Goal: Contribute content: Add original content to the website for others to see

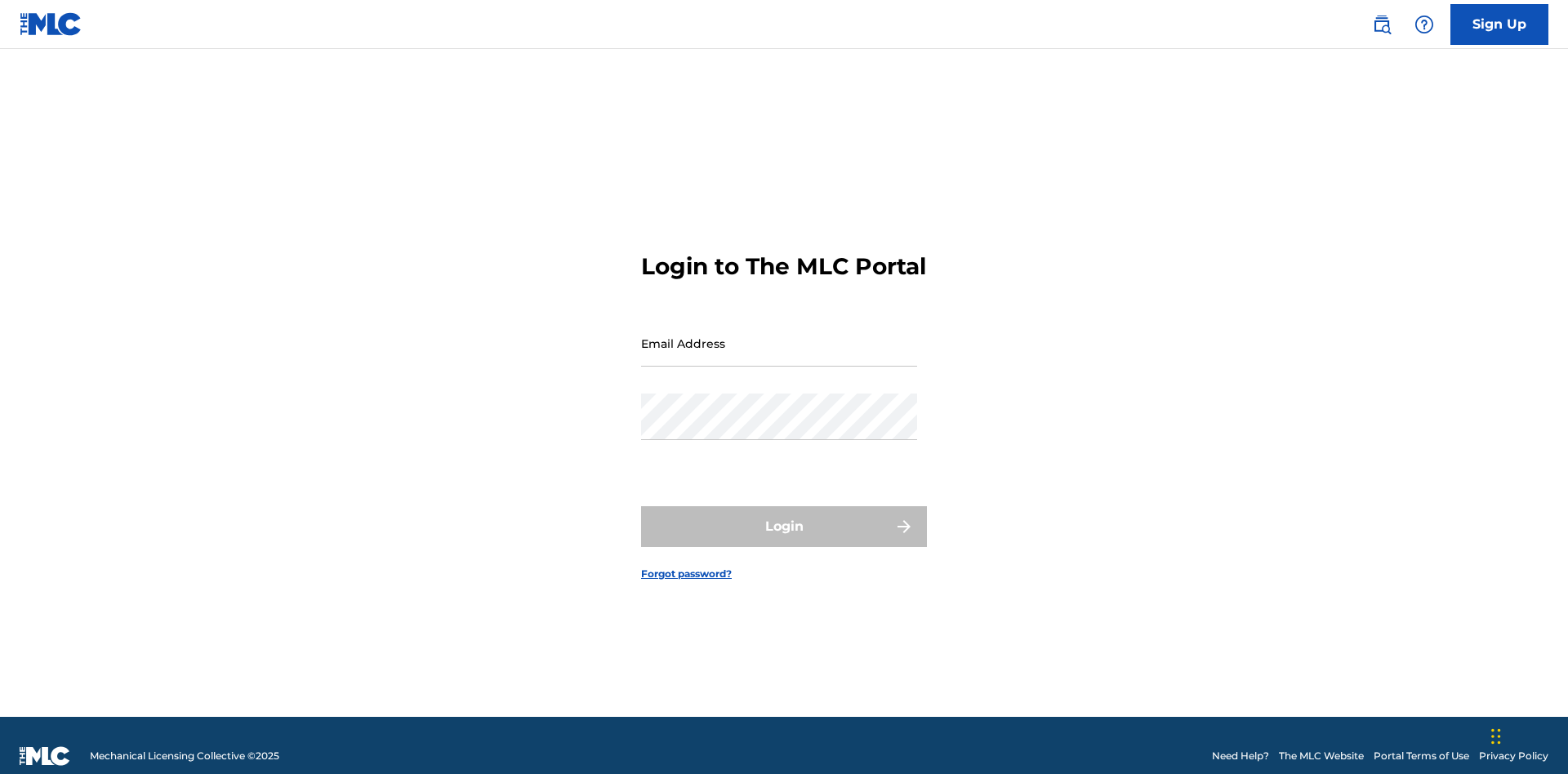
scroll to position [21, 0]
click at [779, 336] on input "Email Address" at bounding box center [778, 343] width 276 height 47
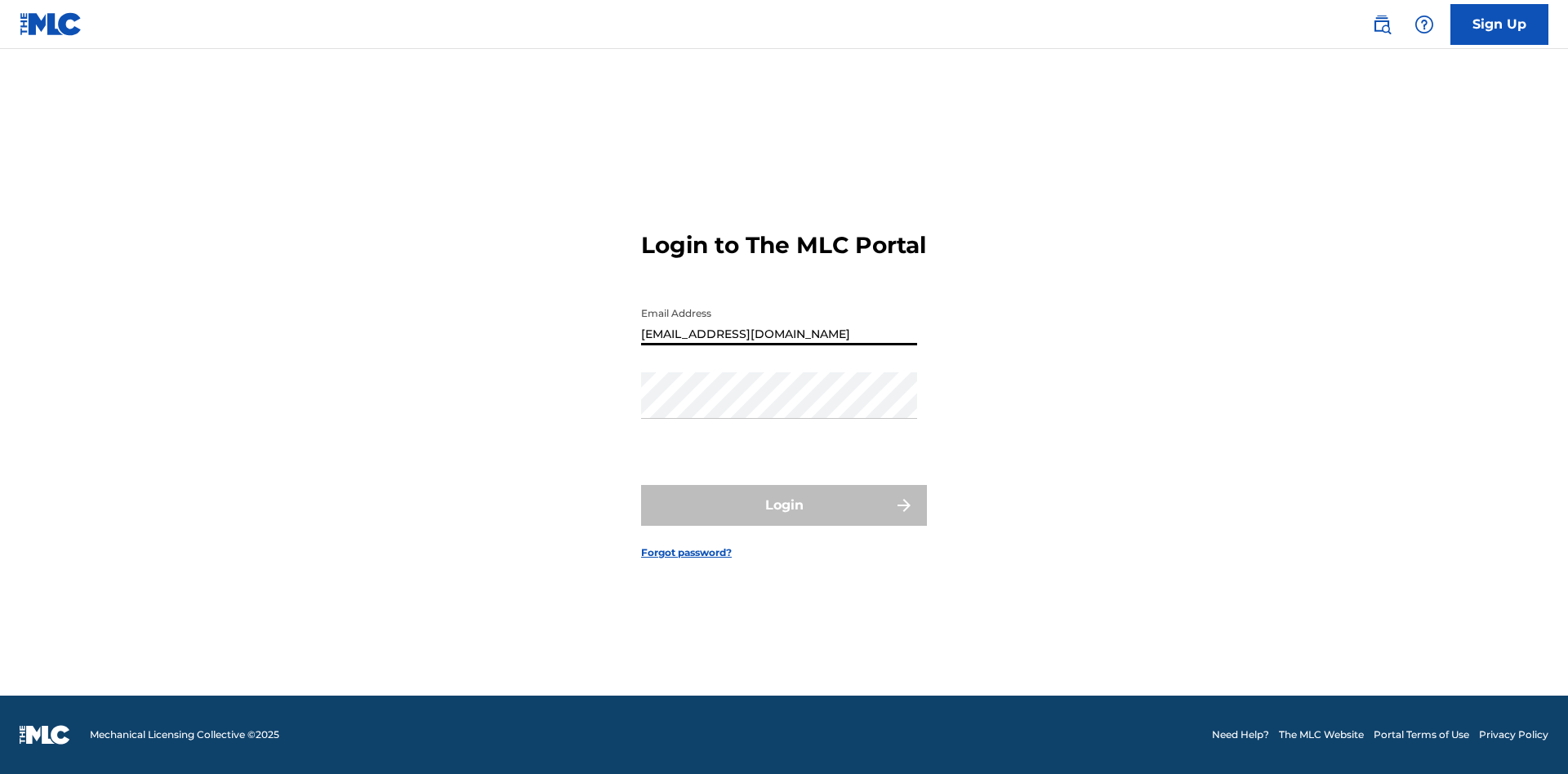
type input "Duke.McTesterson@gmail.com"
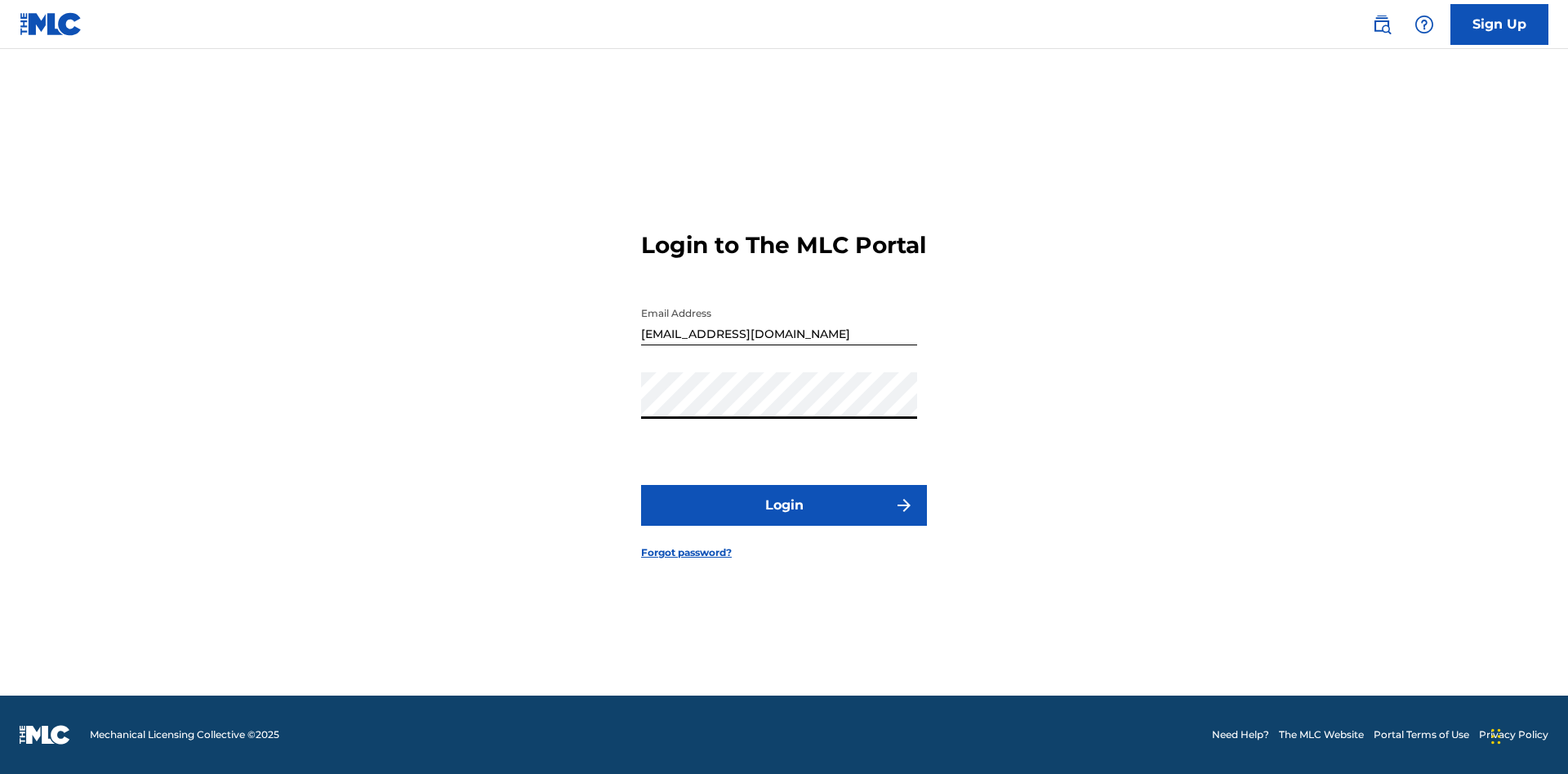
click at [784, 519] on button "Login" at bounding box center [784, 506] width 286 height 41
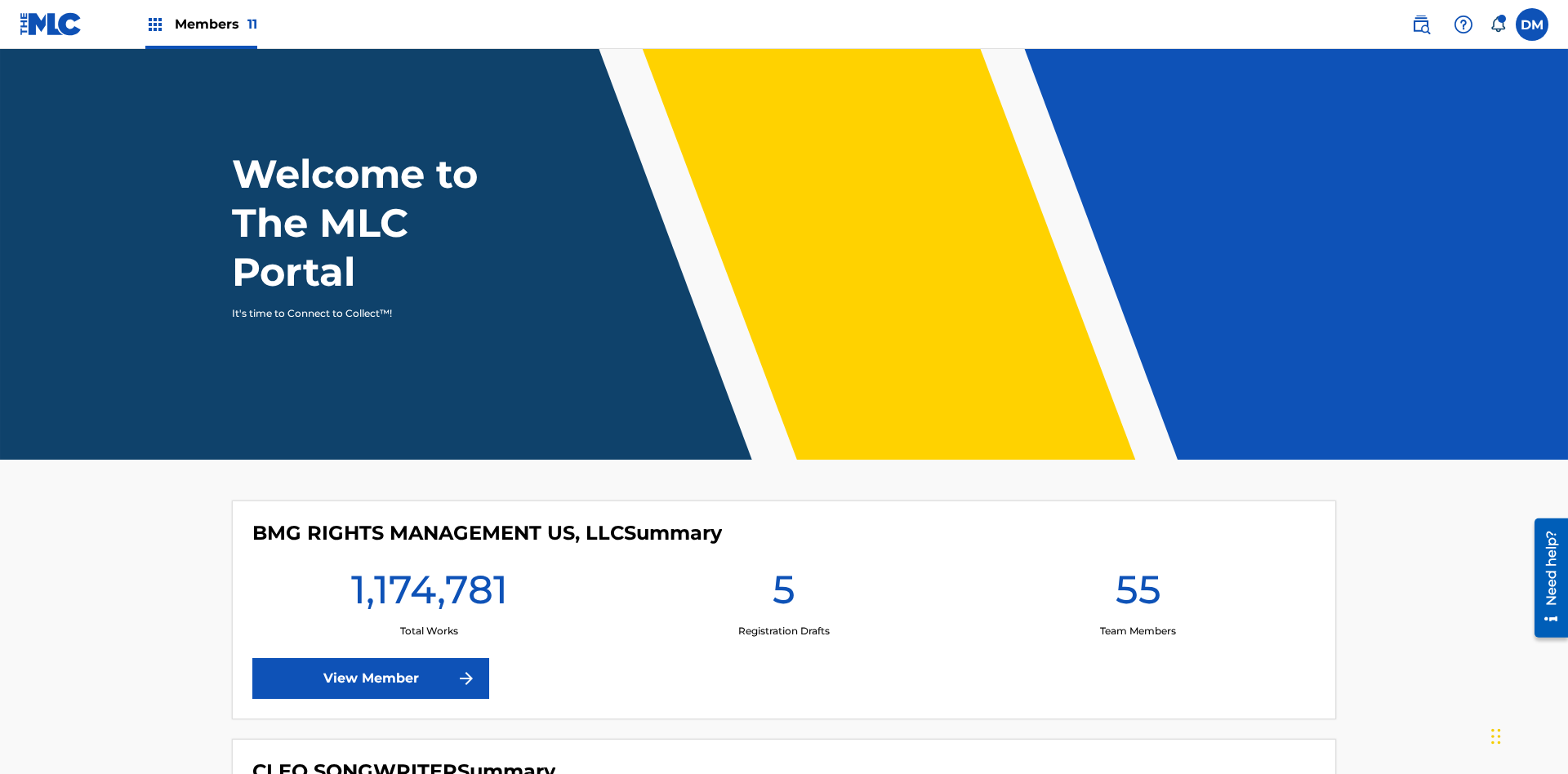
click at [201, 24] on span "Members 11" at bounding box center [216, 24] width 82 height 19
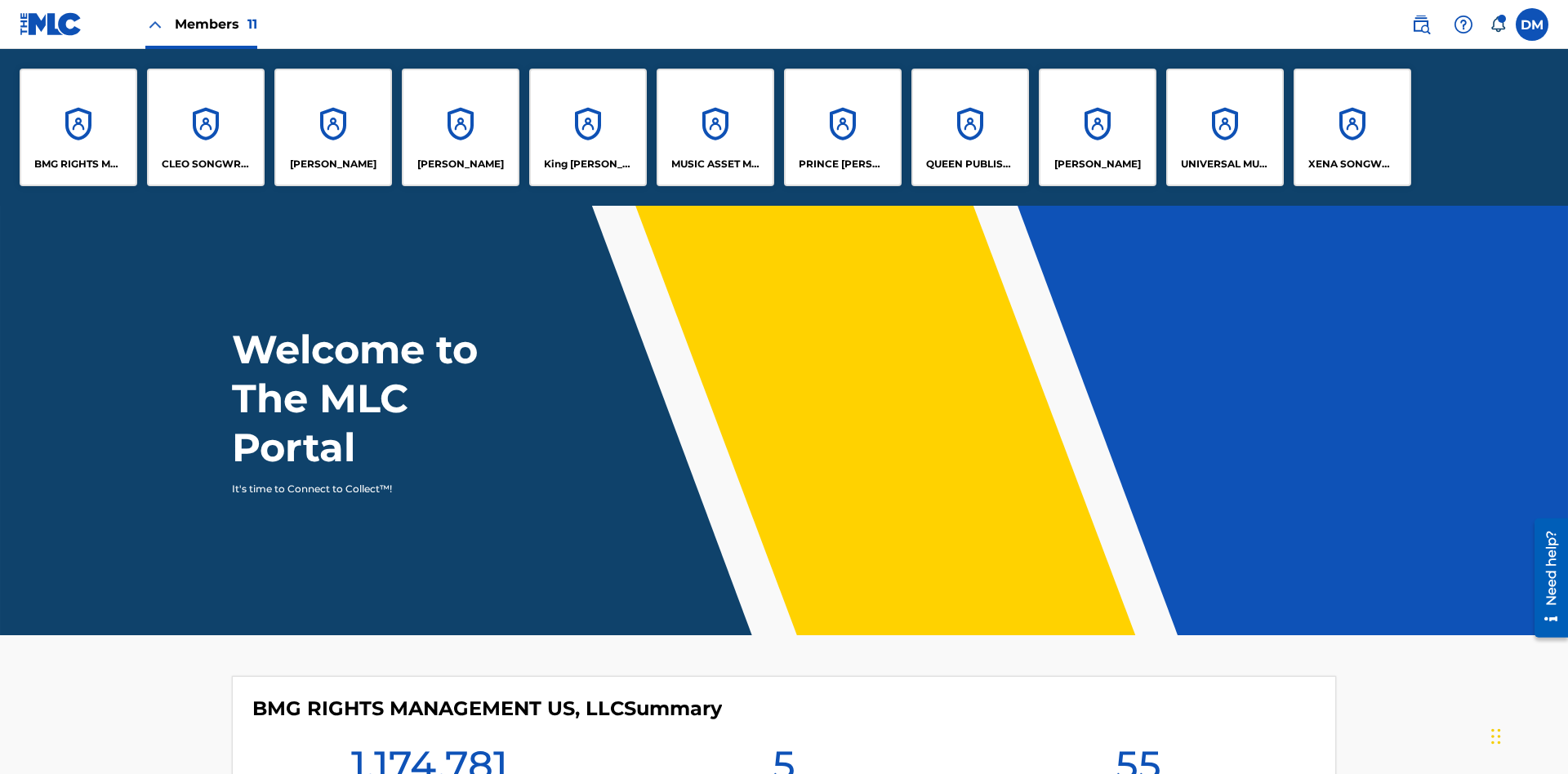
click at [587, 164] on p "King McTesterson" at bounding box center [588, 164] width 89 height 14
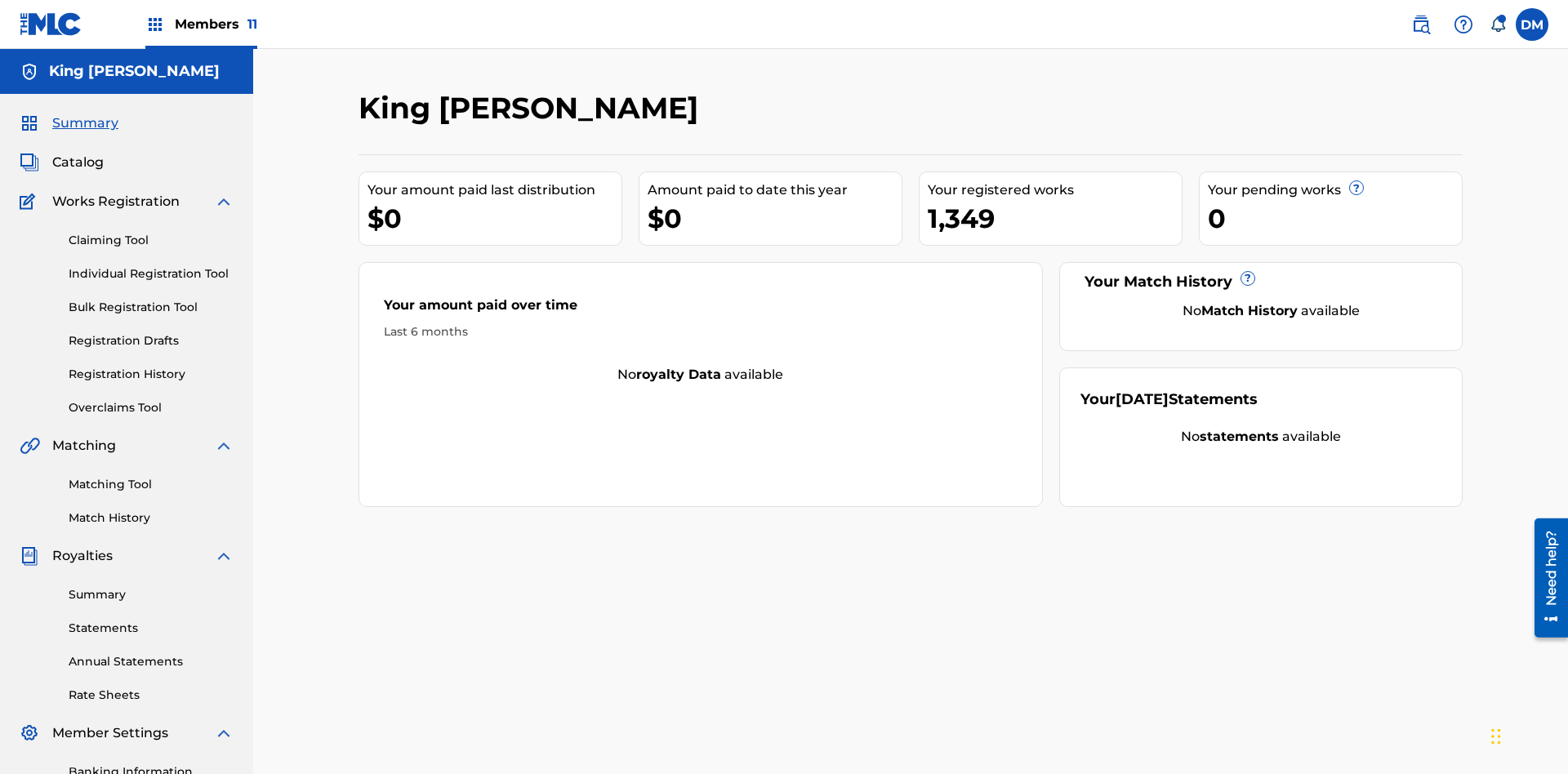
click at [151, 299] on link "Bulk Registration Tool" at bounding box center [151, 308] width 165 height 17
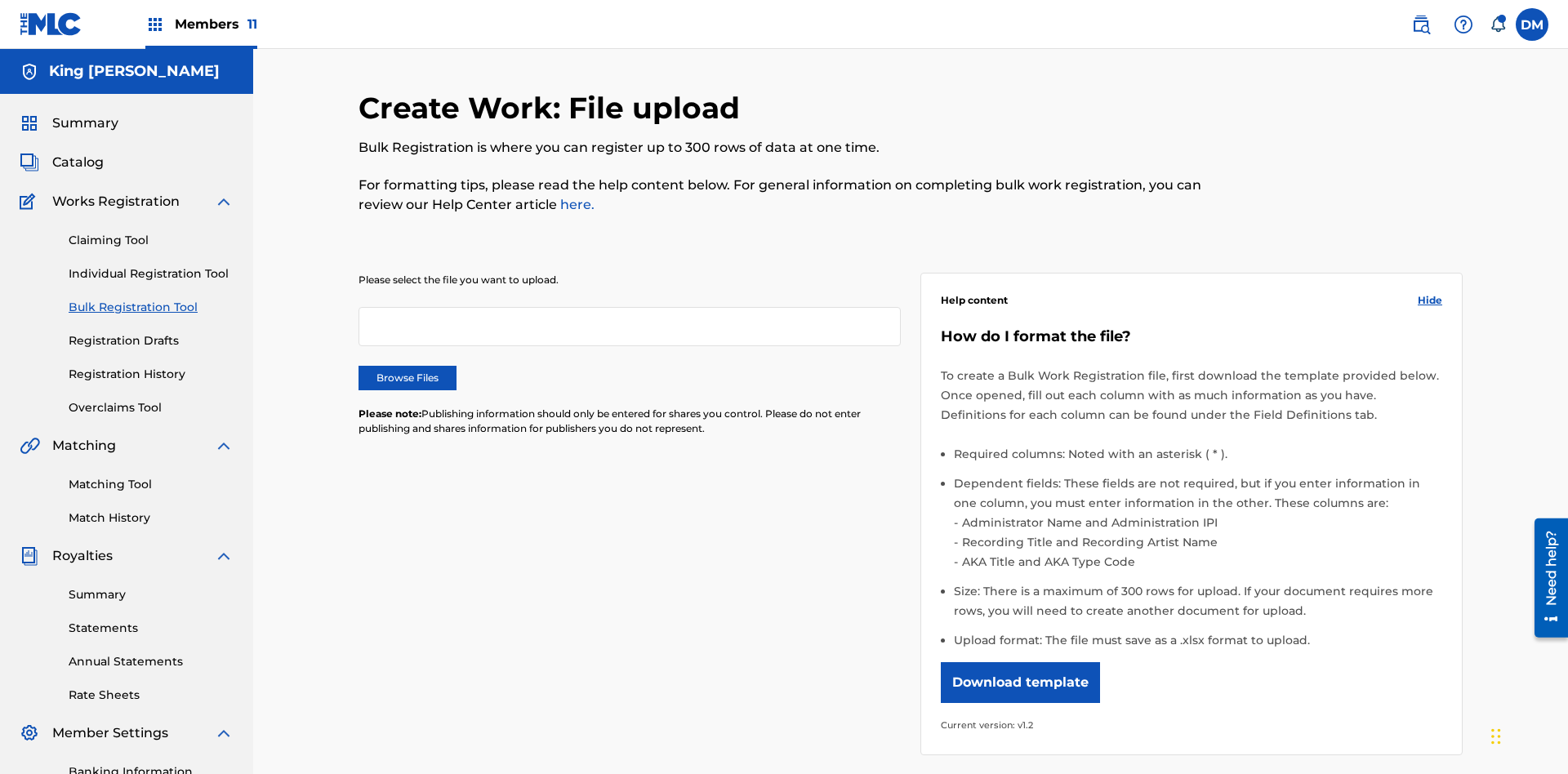
scroll to position [0, 359]
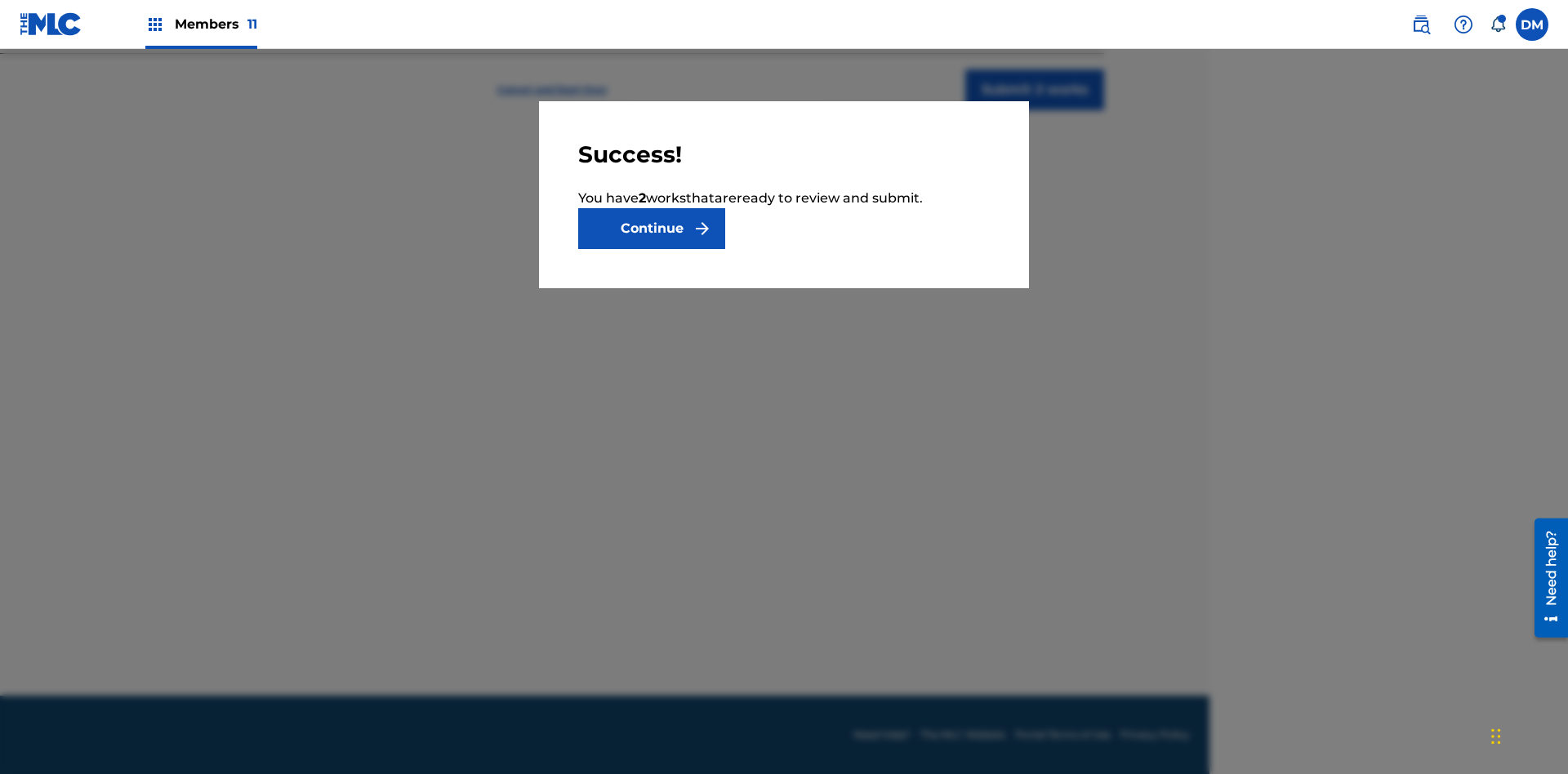
click at [652, 229] on button "Continue" at bounding box center [651, 229] width 147 height 41
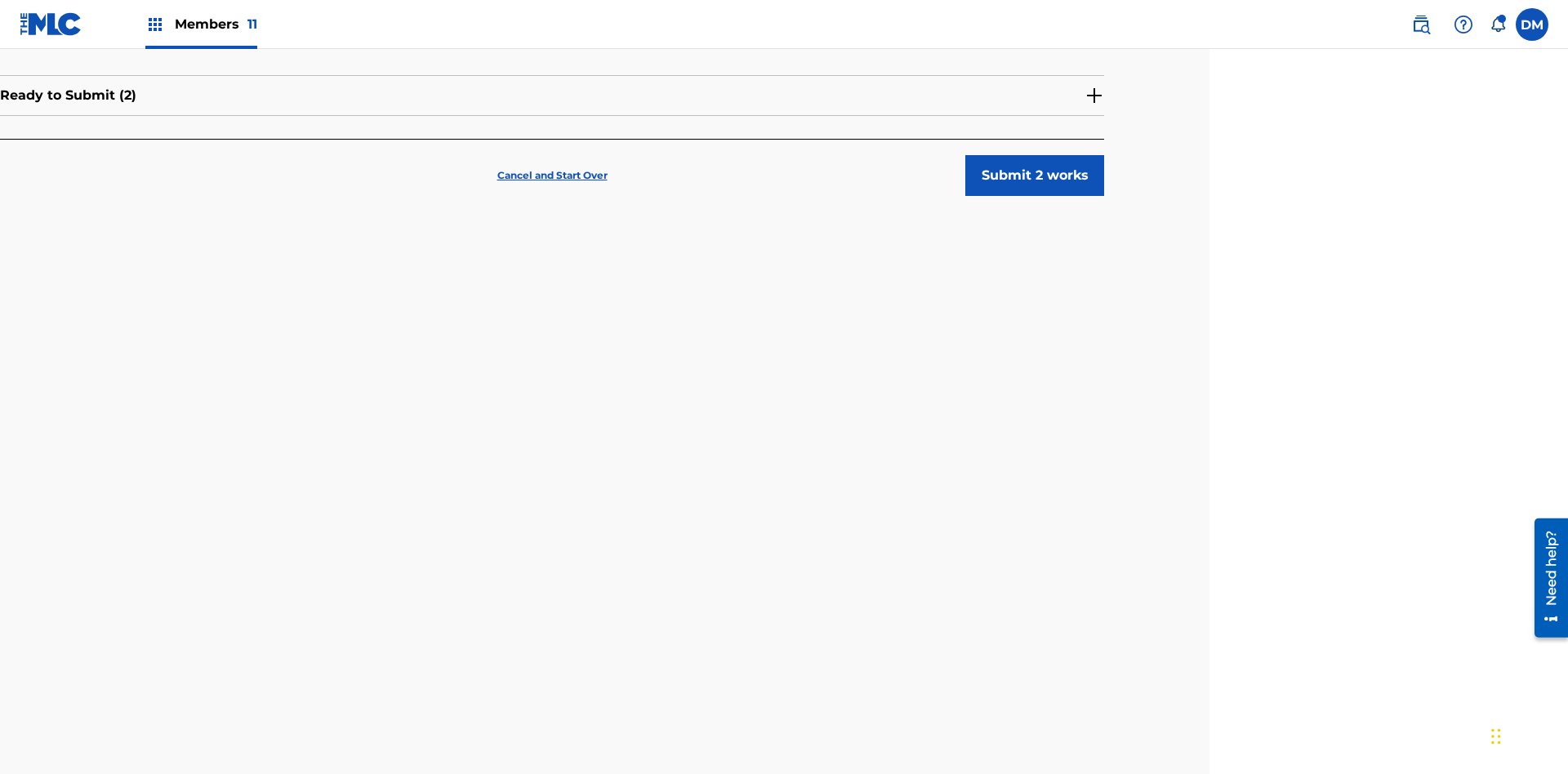
click at [1035, 155] on button "Submit 2 works" at bounding box center [1034, 176] width 139 height 41
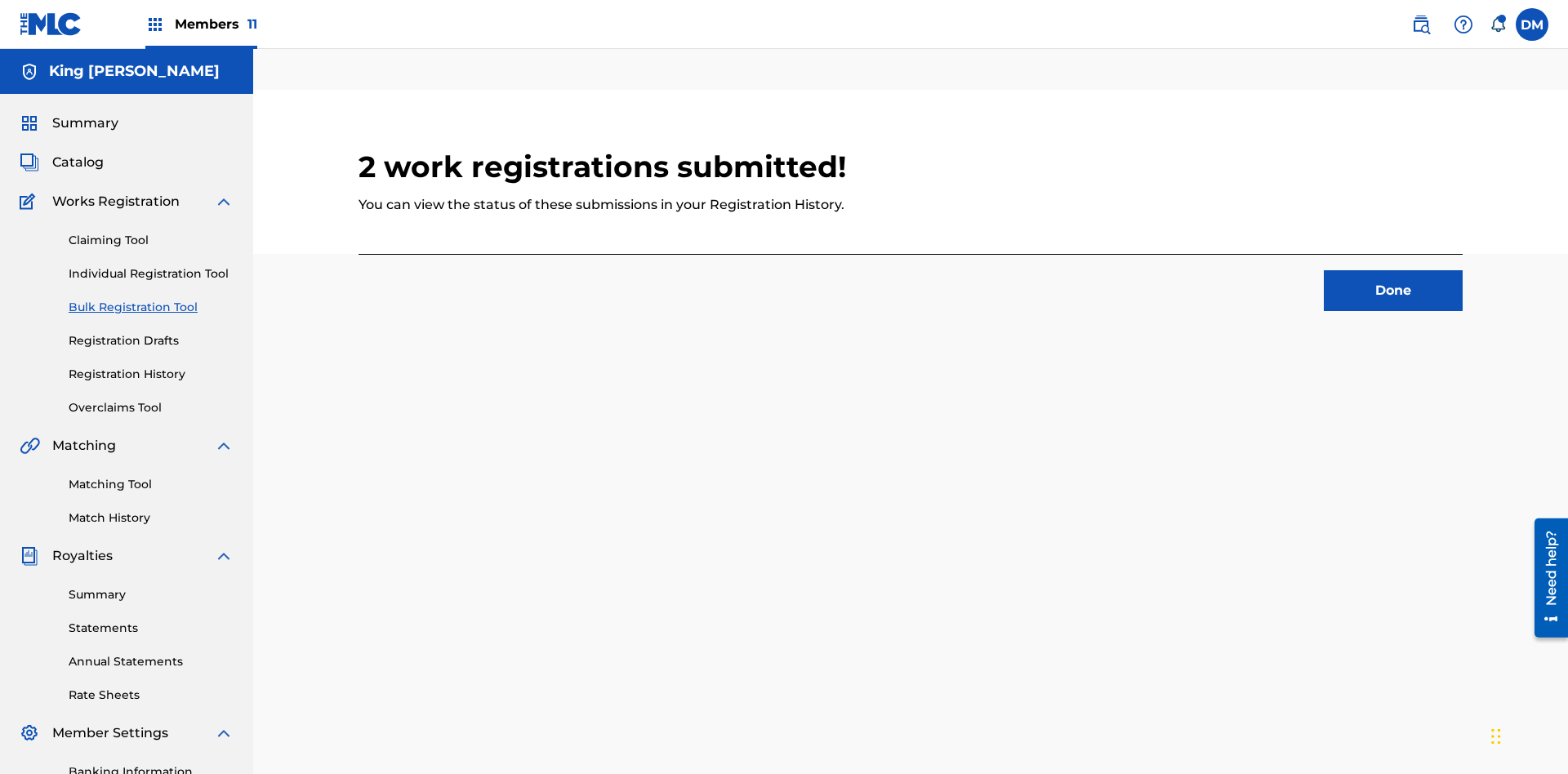
scroll to position [51, 359]
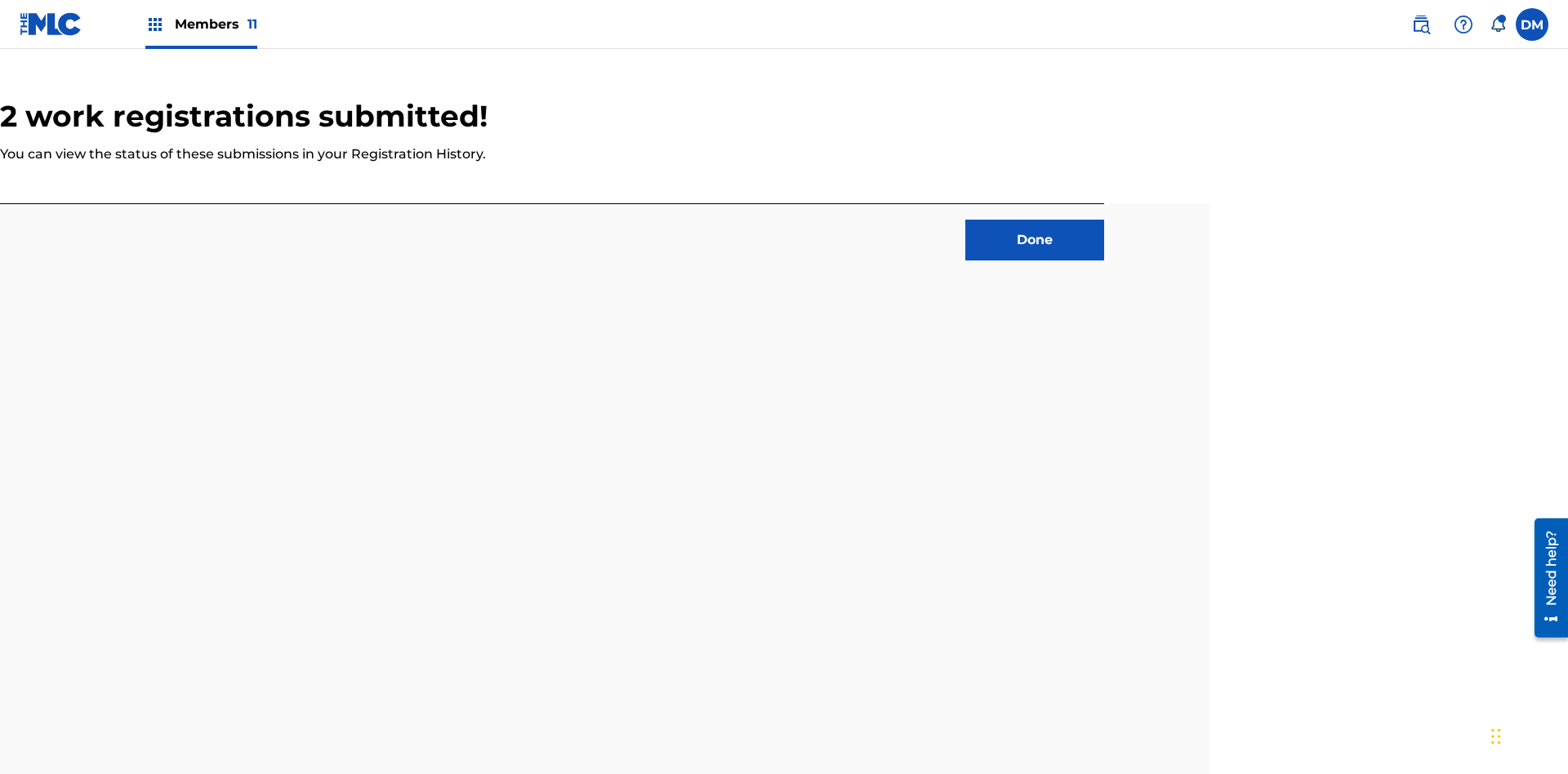
click at [1035, 220] on button "Done" at bounding box center [1034, 240] width 139 height 41
